Goal: Task Accomplishment & Management: Complete application form

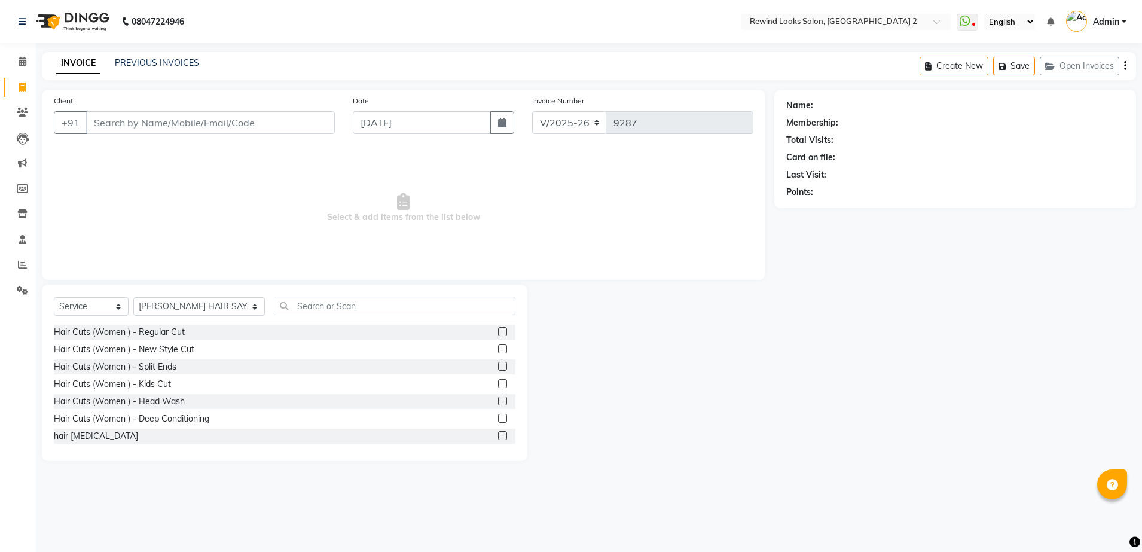
select select "4640"
select select "service"
select select "27076"
click at [103, 120] on input "Client" at bounding box center [210, 122] width 249 height 23
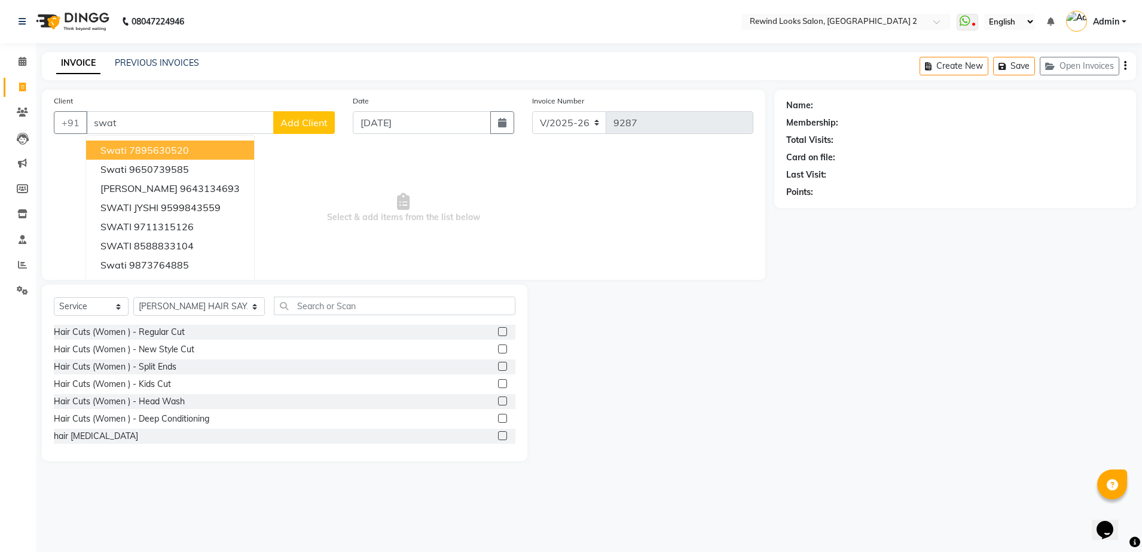
click at [147, 116] on input "swat" at bounding box center [180, 122] width 188 height 23
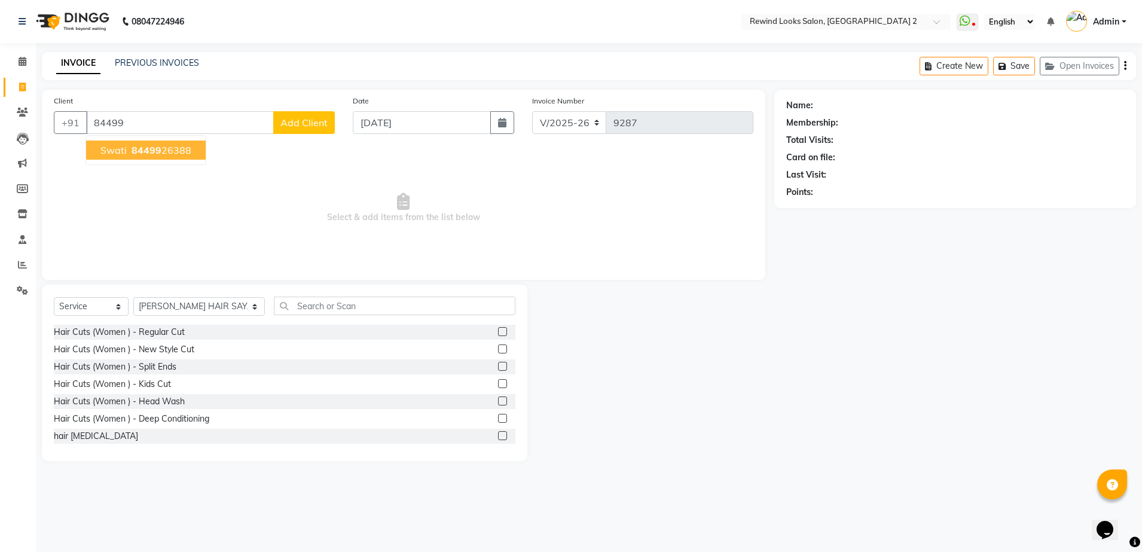
click at [164, 151] on ngb-highlight "84499 26388" at bounding box center [160, 150] width 62 height 12
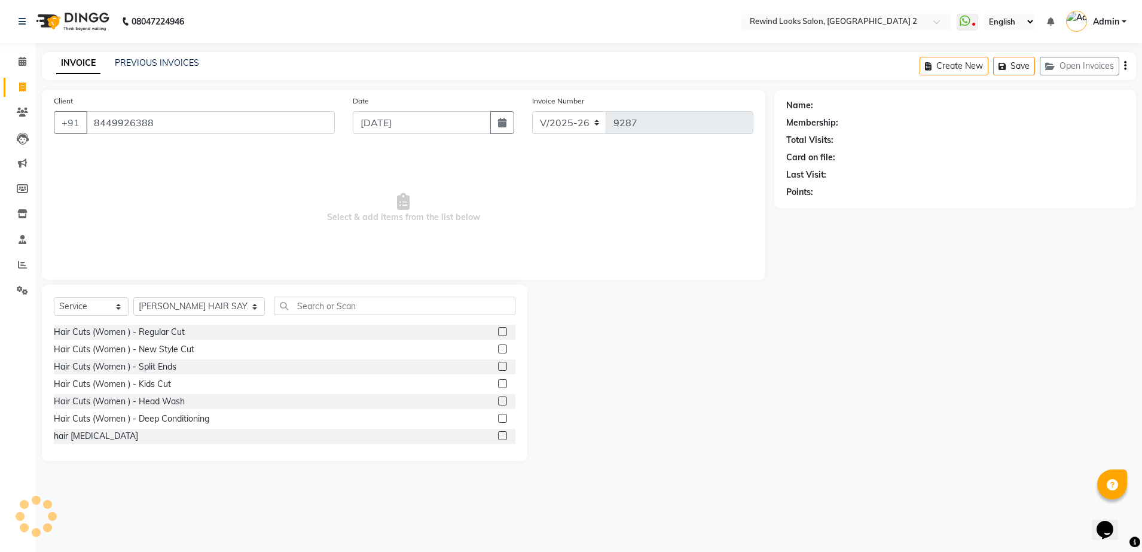
type input "8449926388"
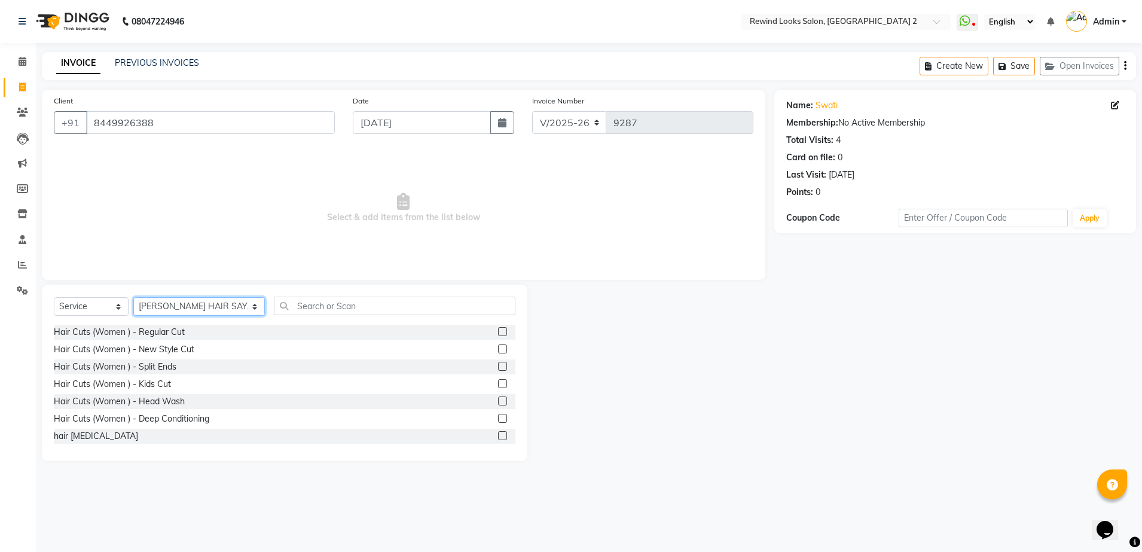
click at [192, 312] on select "Select Stylist aayat ADMIN Alfad hair Casa [PERSON_NAME] ([DEMOGRAPHIC_DATA] HA…" at bounding box center [199, 306] width 132 height 19
select select "58106"
click at [133, 297] on select "Select Stylist aayat ADMIN Alfad hair Casa [PERSON_NAME] ([DEMOGRAPHIC_DATA] HA…" at bounding box center [199, 306] width 132 height 19
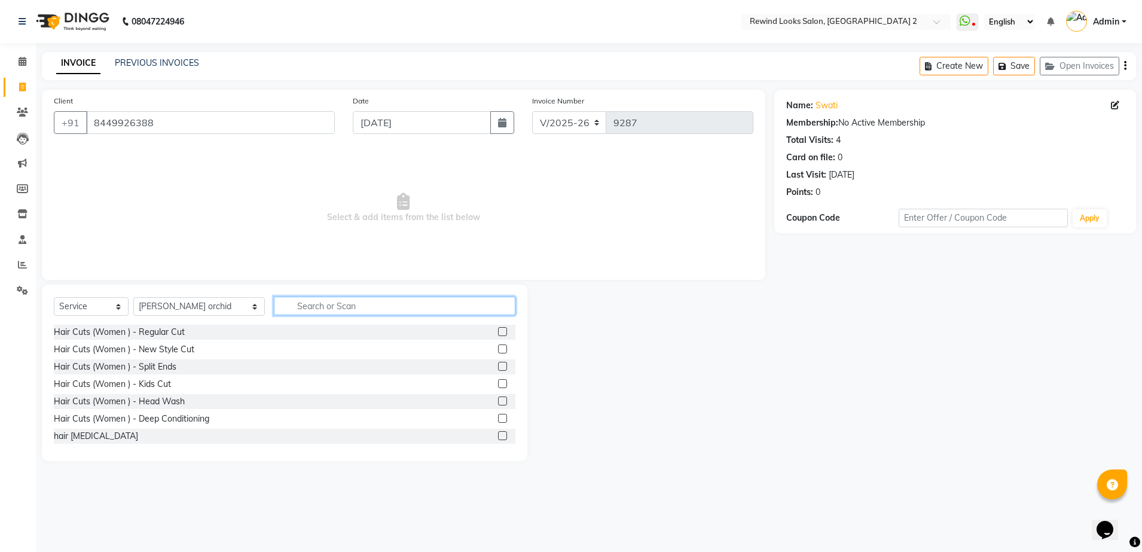
click at [284, 299] on input "text" at bounding box center [395, 306] width 242 height 19
type input "threa"
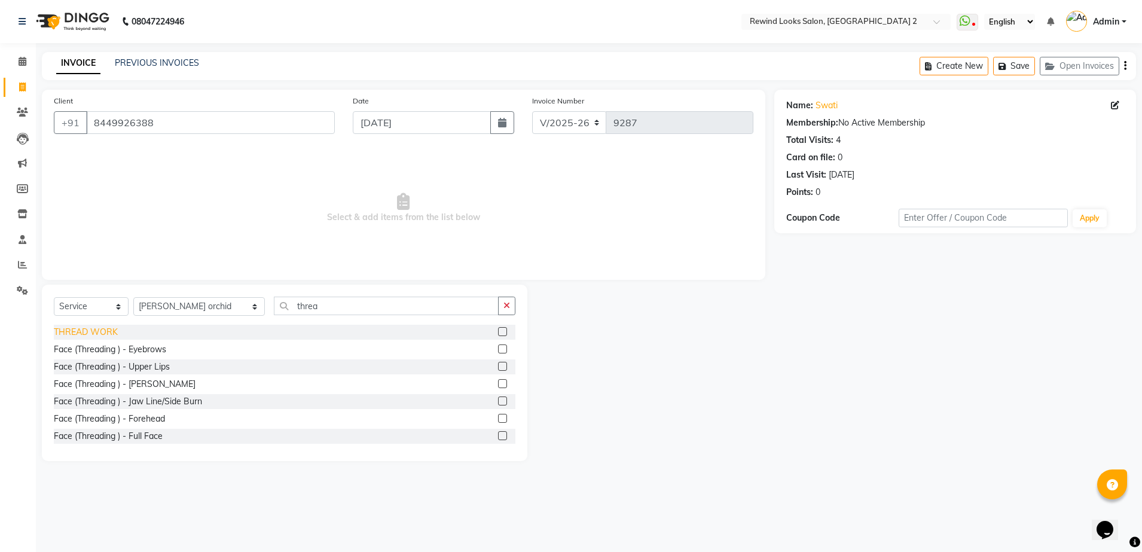
click at [105, 330] on div "THREAD WORK" at bounding box center [86, 332] width 64 height 13
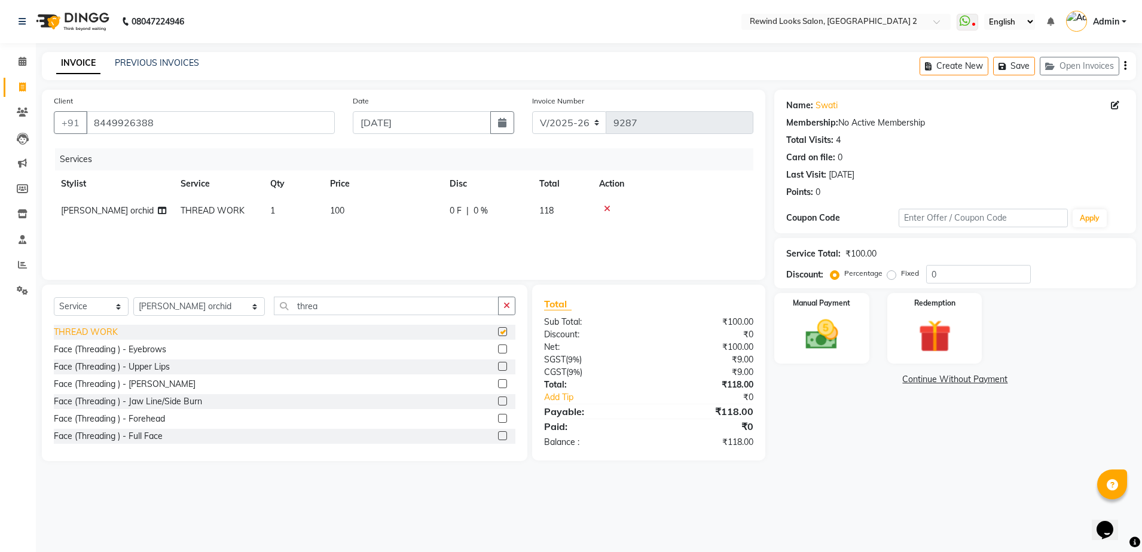
checkbox input "false"
click at [339, 208] on span "100" at bounding box center [337, 210] width 14 height 11
select select "58106"
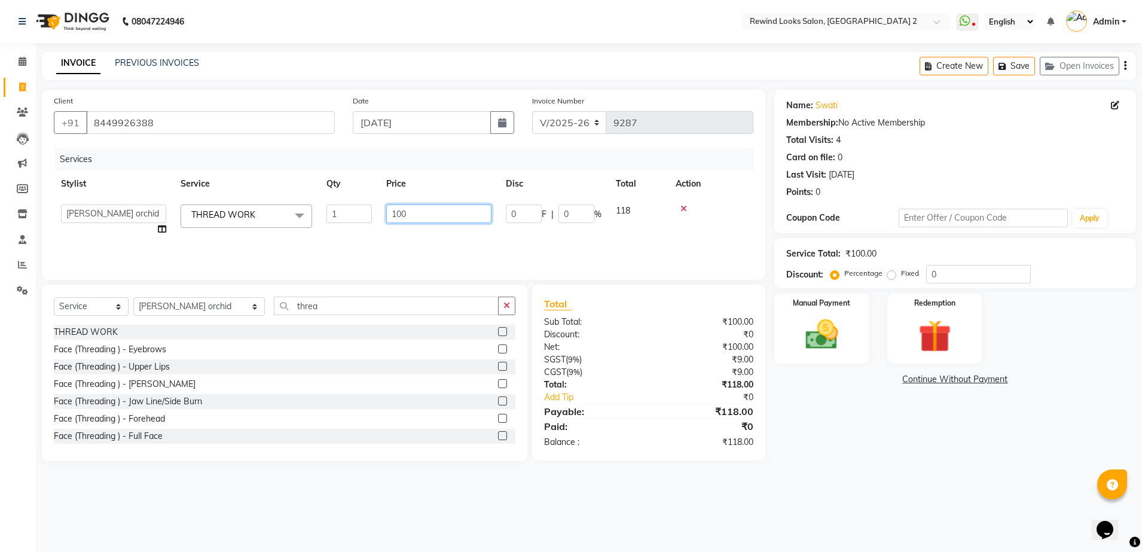
click at [401, 213] on input "100" at bounding box center [438, 214] width 105 height 19
type input "120"
click at [1126, 66] on icon "button" at bounding box center [1125, 66] width 2 height 1
select select "27076"
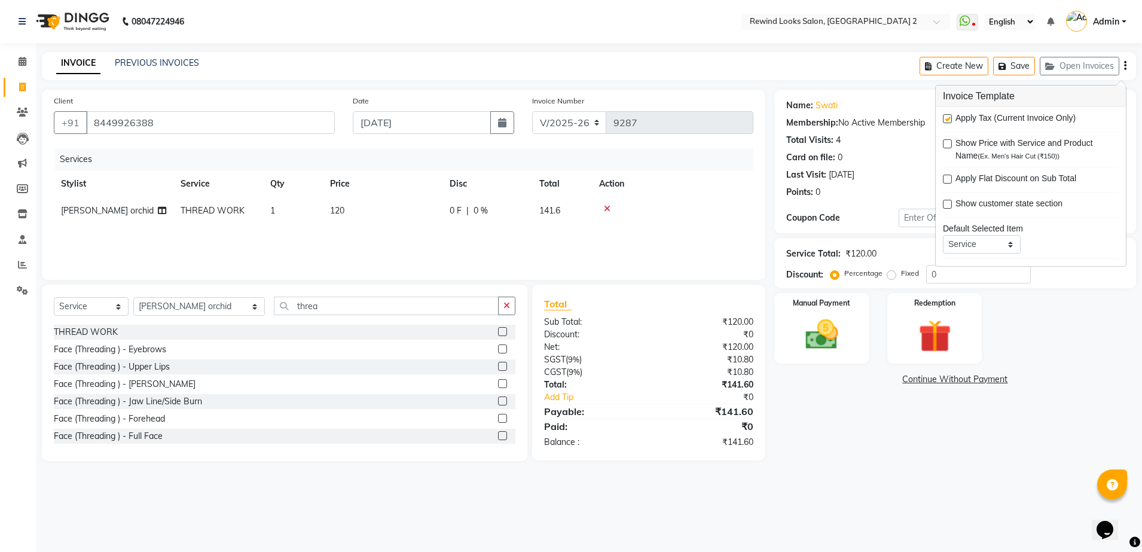
click at [952, 119] on label at bounding box center [947, 118] width 9 height 9
click at [951, 119] on input "checkbox" at bounding box center [947, 119] width 8 height 8
checkbox input "false"
click at [817, 341] on img at bounding box center [822, 334] width 56 height 39
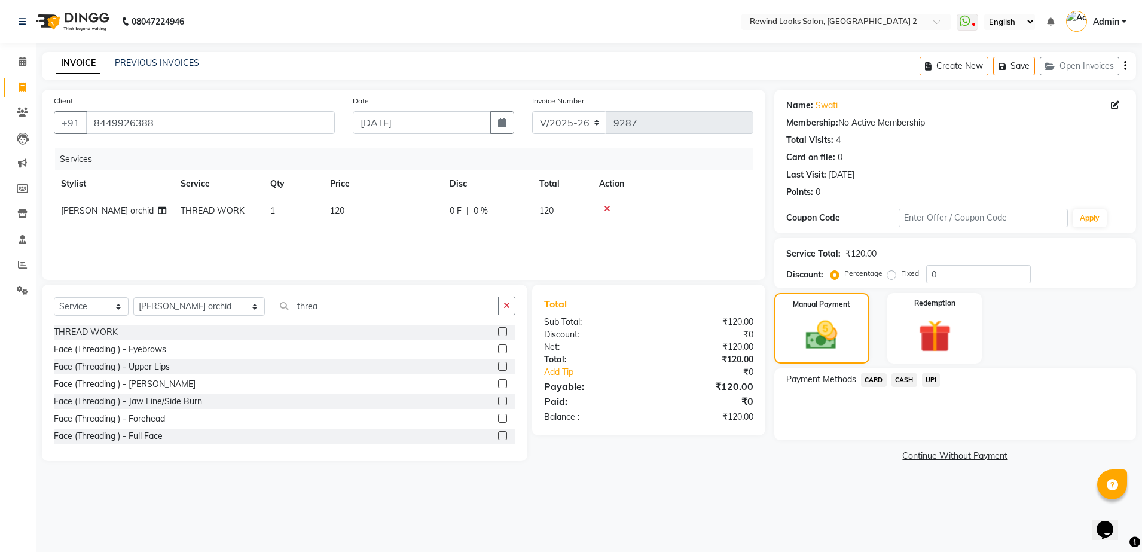
click at [934, 377] on span "UPI" at bounding box center [931, 380] width 19 height 14
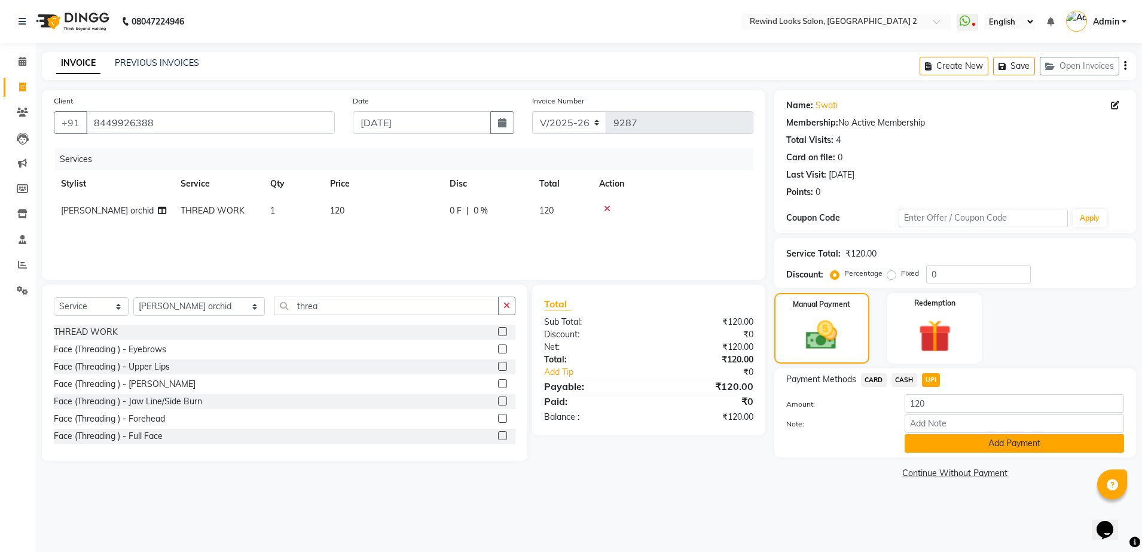
click at [953, 448] on button "Add Payment" at bounding box center [1015, 443] width 220 height 19
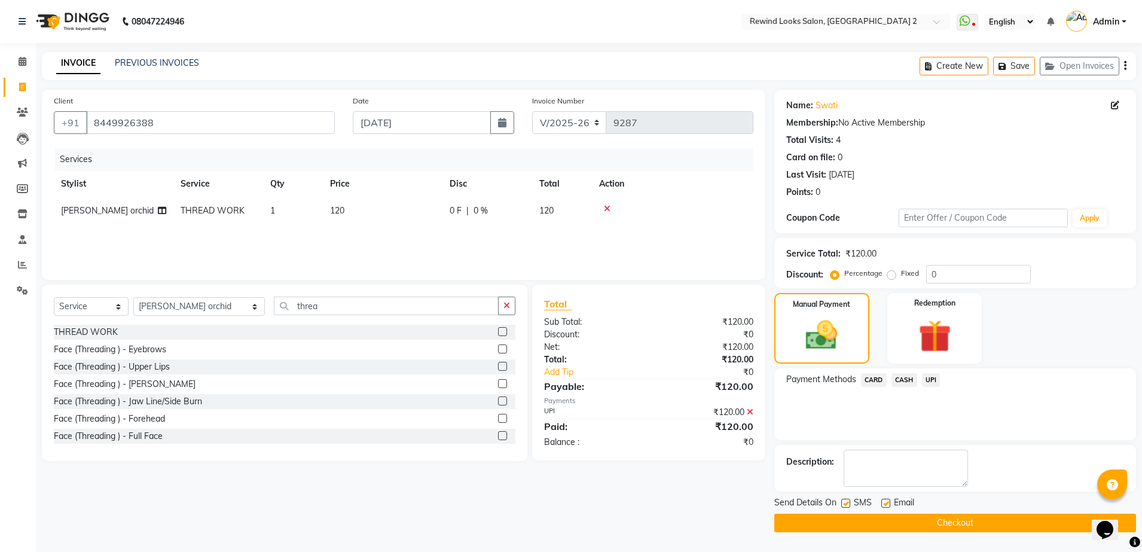
click at [943, 521] on button "Checkout" at bounding box center [956, 523] width 362 height 19
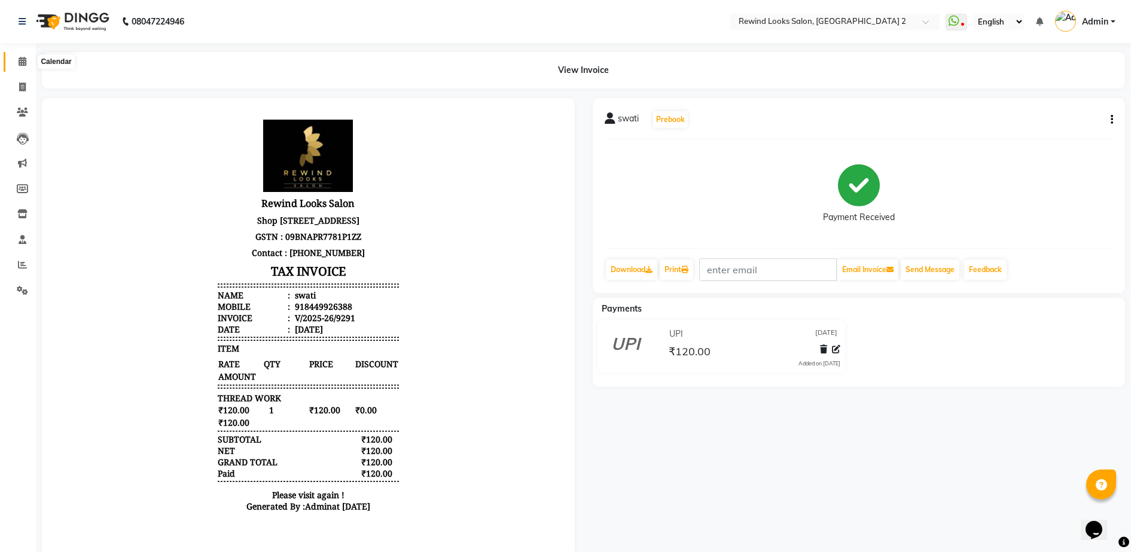
click at [20, 57] on icon at bounding box center [23, 61] width 8 height 9
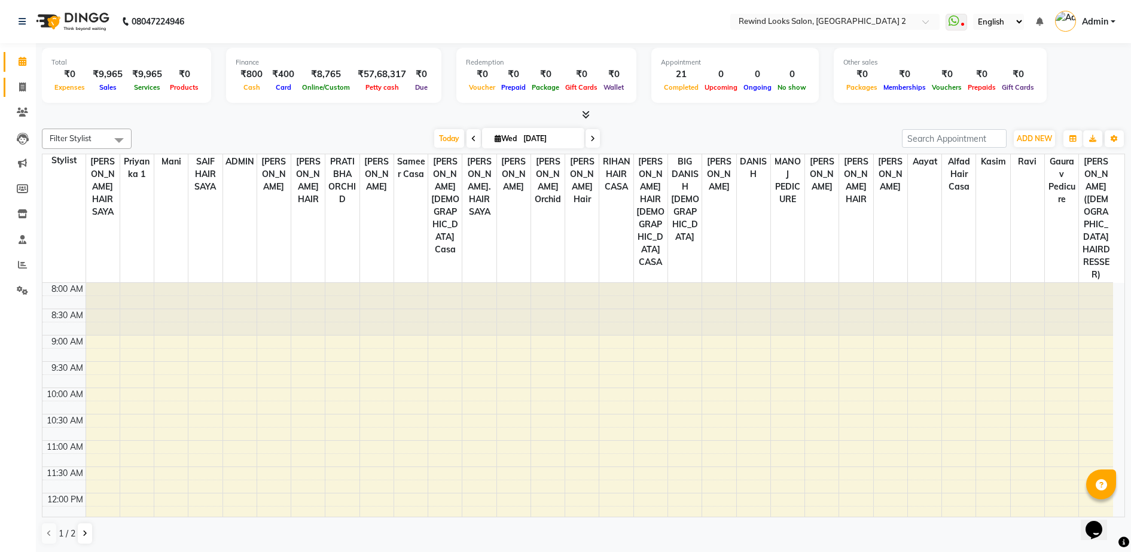
click at [26, 94] on link "Invoice" at bounding box center [18, 88] width 29 height 20
select select "service"
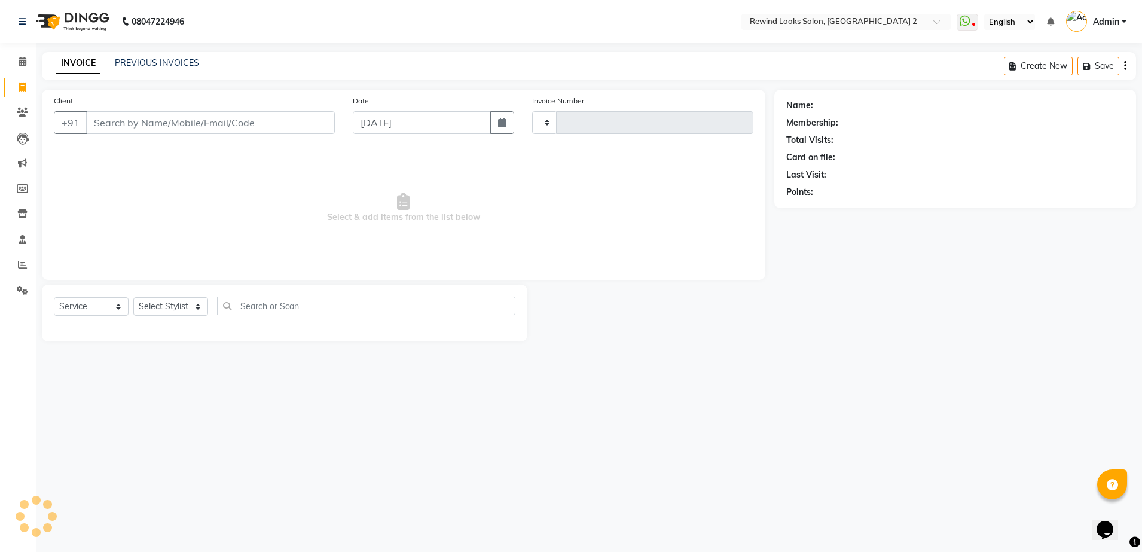
type input "9292"
select select "4640"
click at [13, 59] on span at bounding box center [22, 62] width 21 height 14
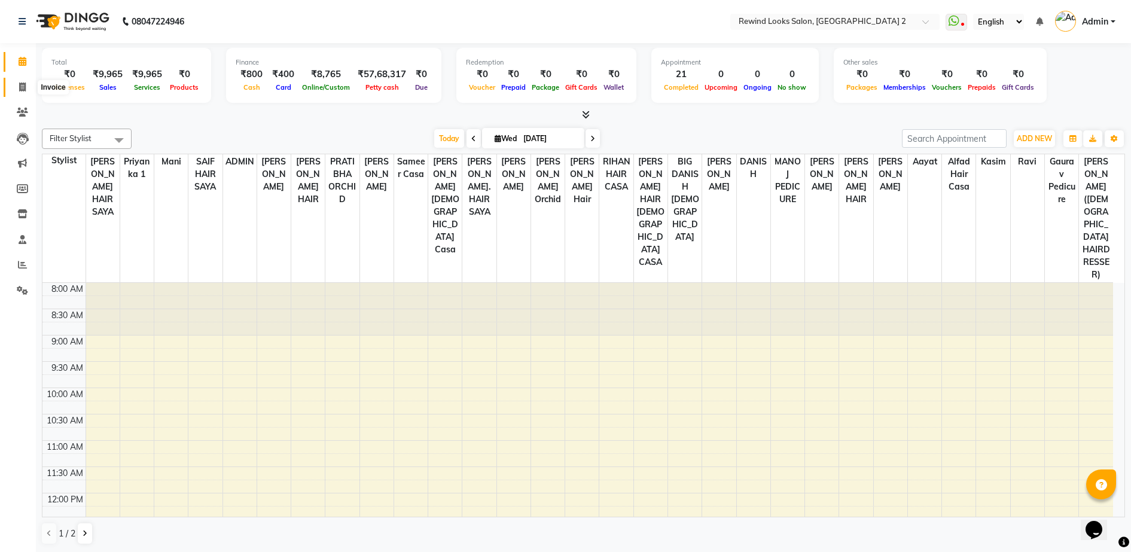
click at [23, 89] on icon at bounding box center [22, 87] width 7 height 9
select select "service"
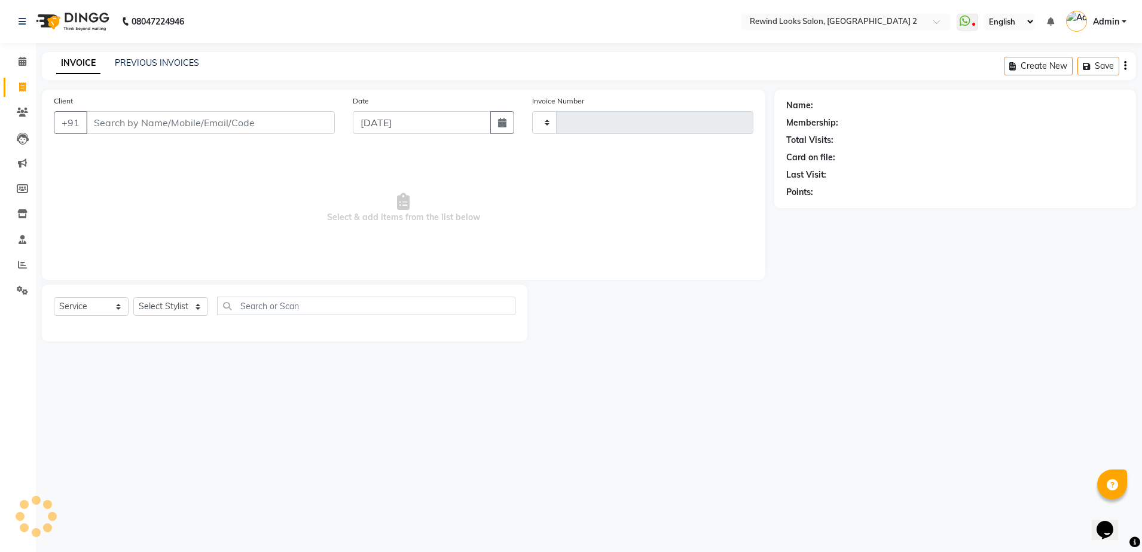
type input "9292"
select select "4640"
select select "27076"
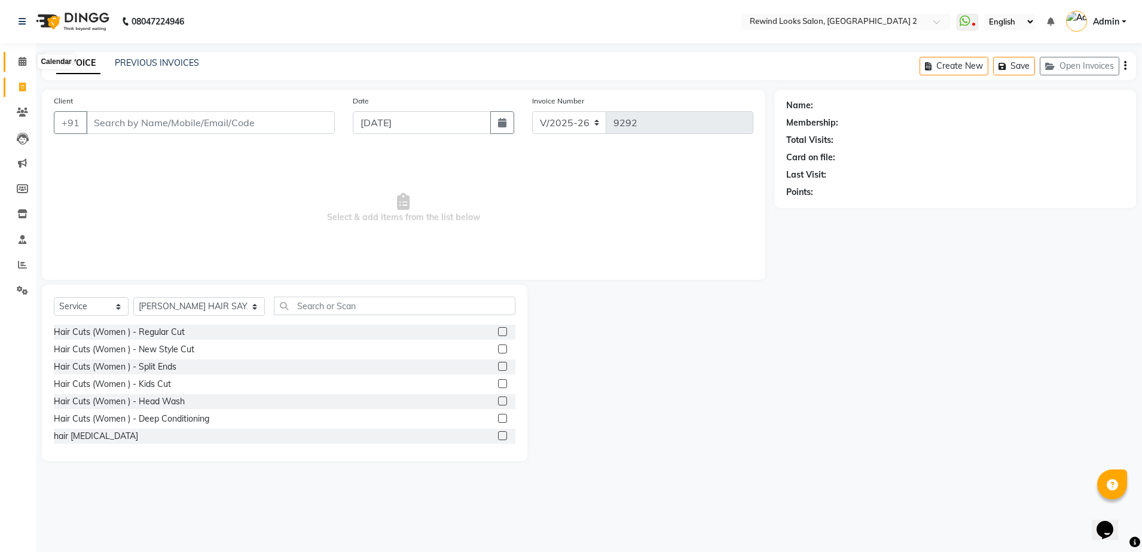
click at [22, 66] on span at bounding box center [22, 62] width 21 height 14
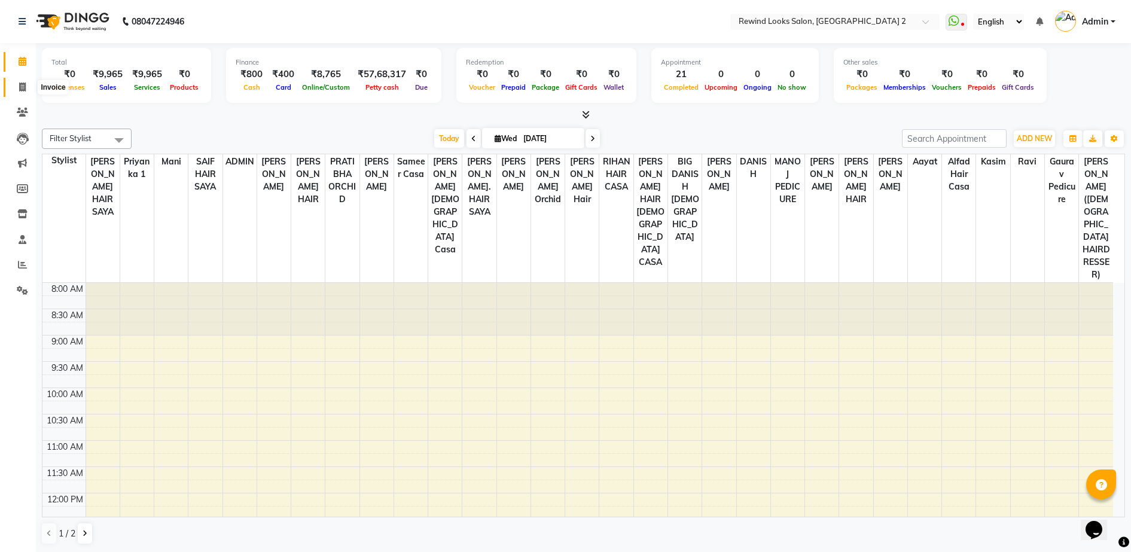
click at [24, 92] on span at bounding box center [22, 88] width 21 height 14
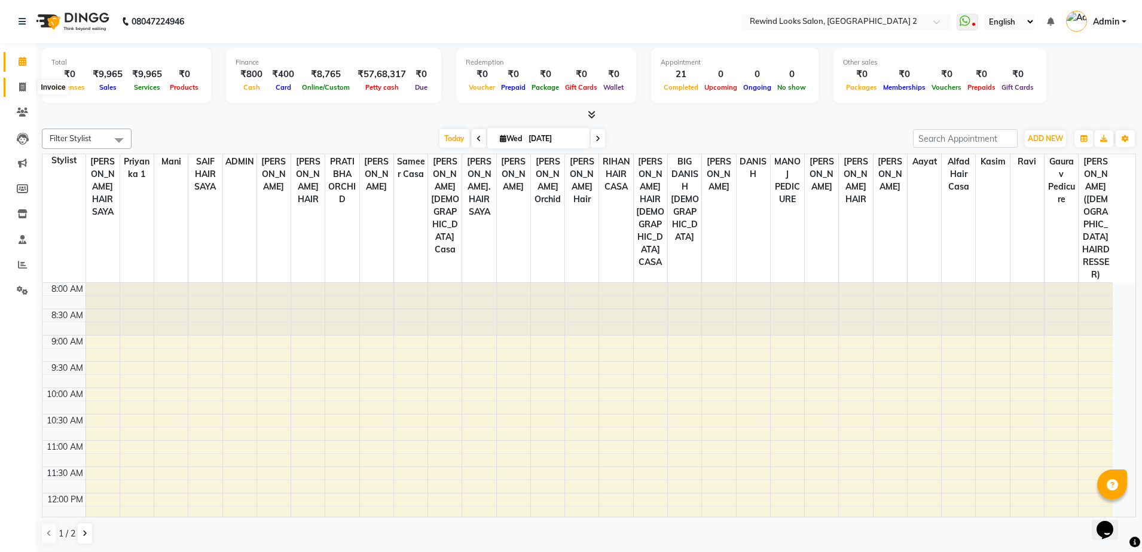
select select "service"
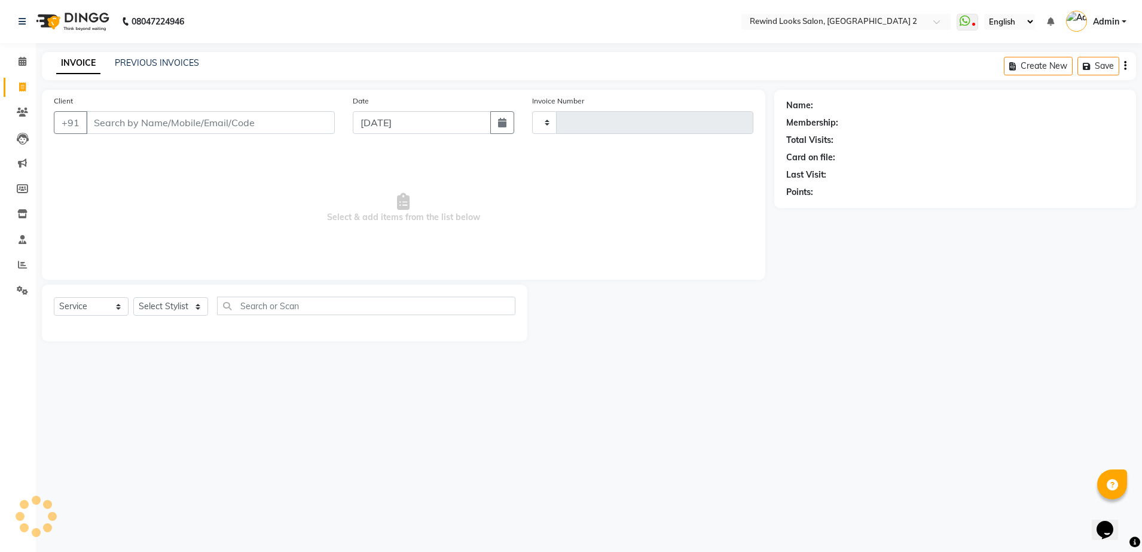
type input "9295"
select select "4640"
select select "27076"
